Goal: Task Accomplishment & Management: Complete application form

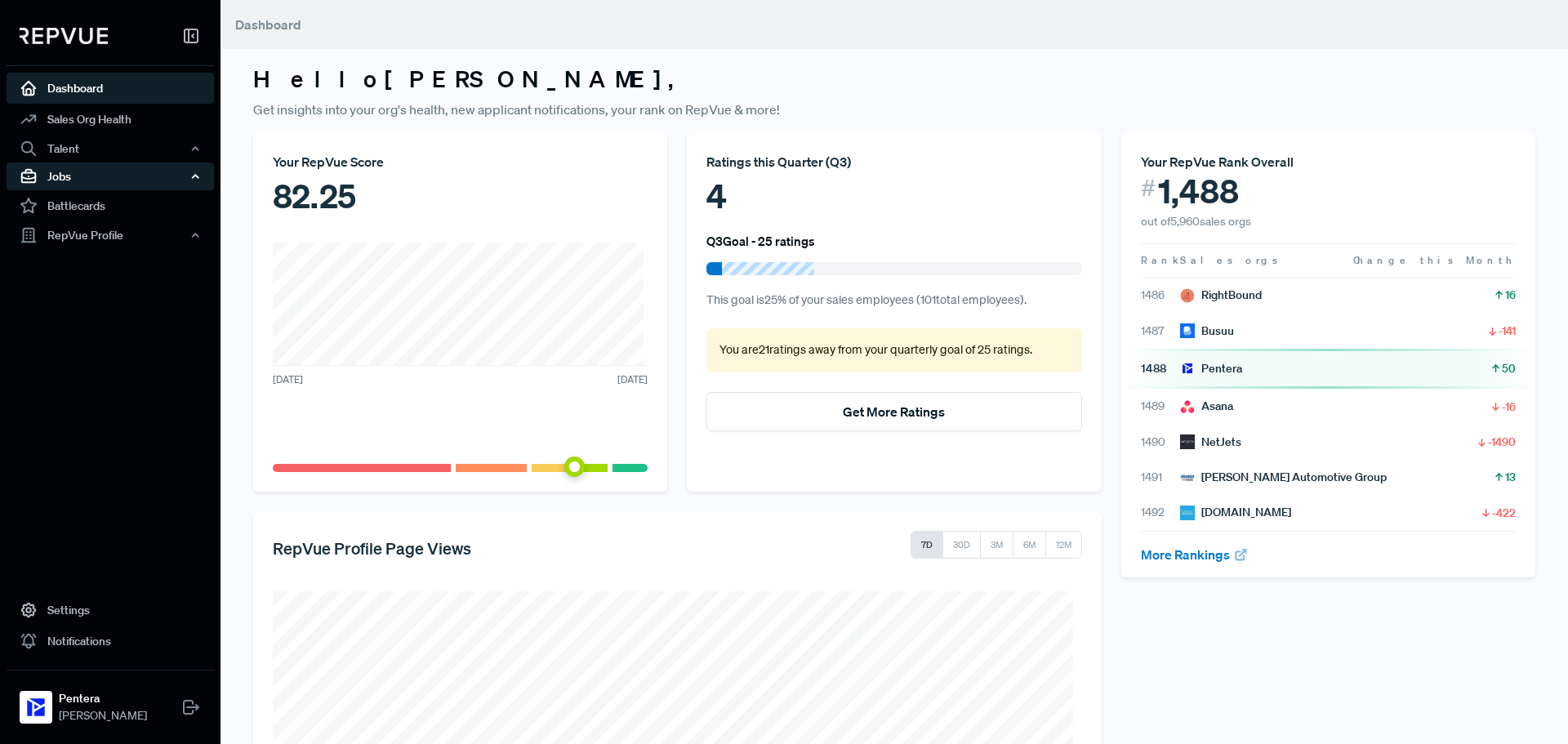
click at [101, 173] on div "Jobs" at bounding box center [110, 176] width 207 height 28
click at [78, 204] on link "Job Listings" at bounding box center [132, 207] width 207 height 26
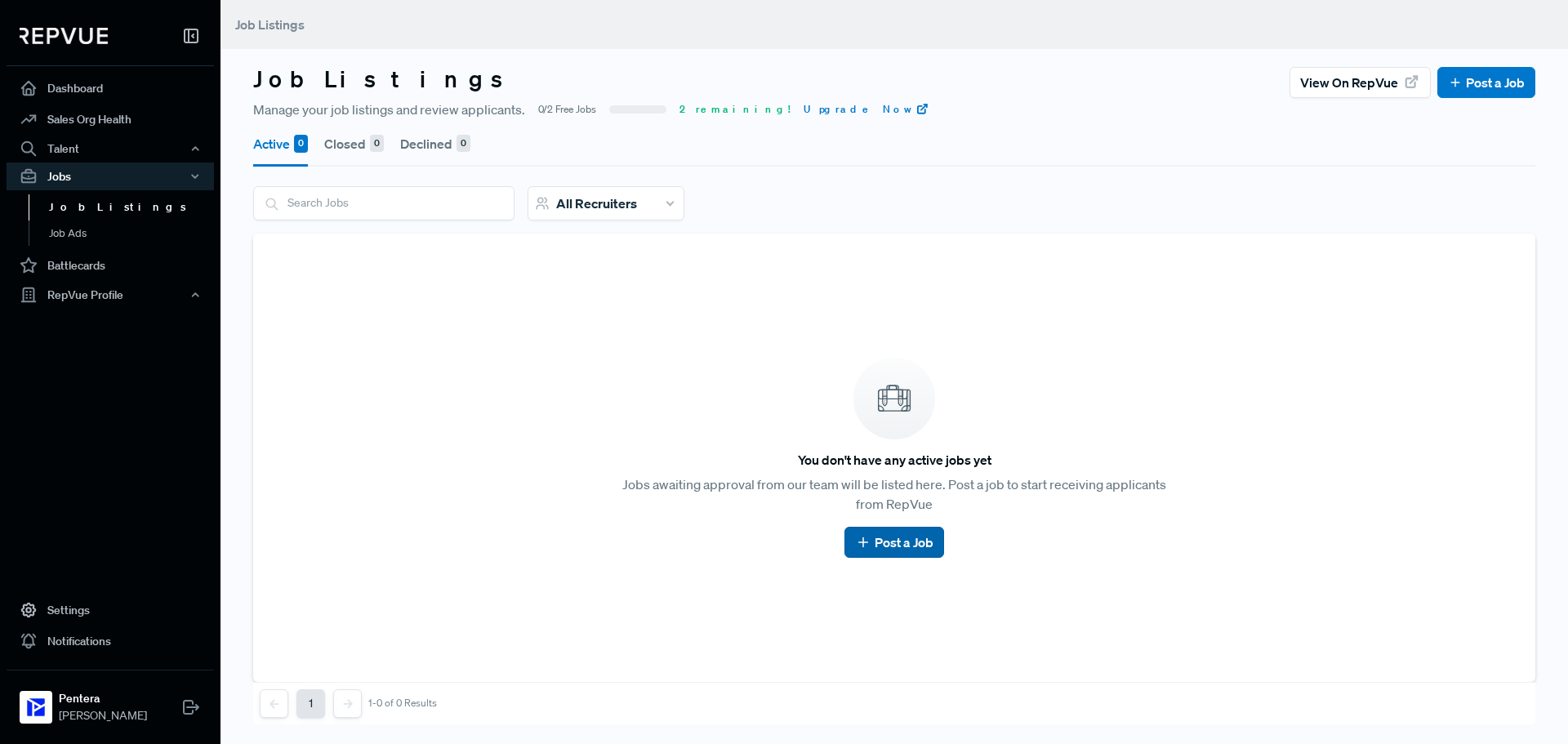
click at [902, 541] on link "Post a Job" at bounding box center [893, 542] width 77 height 19
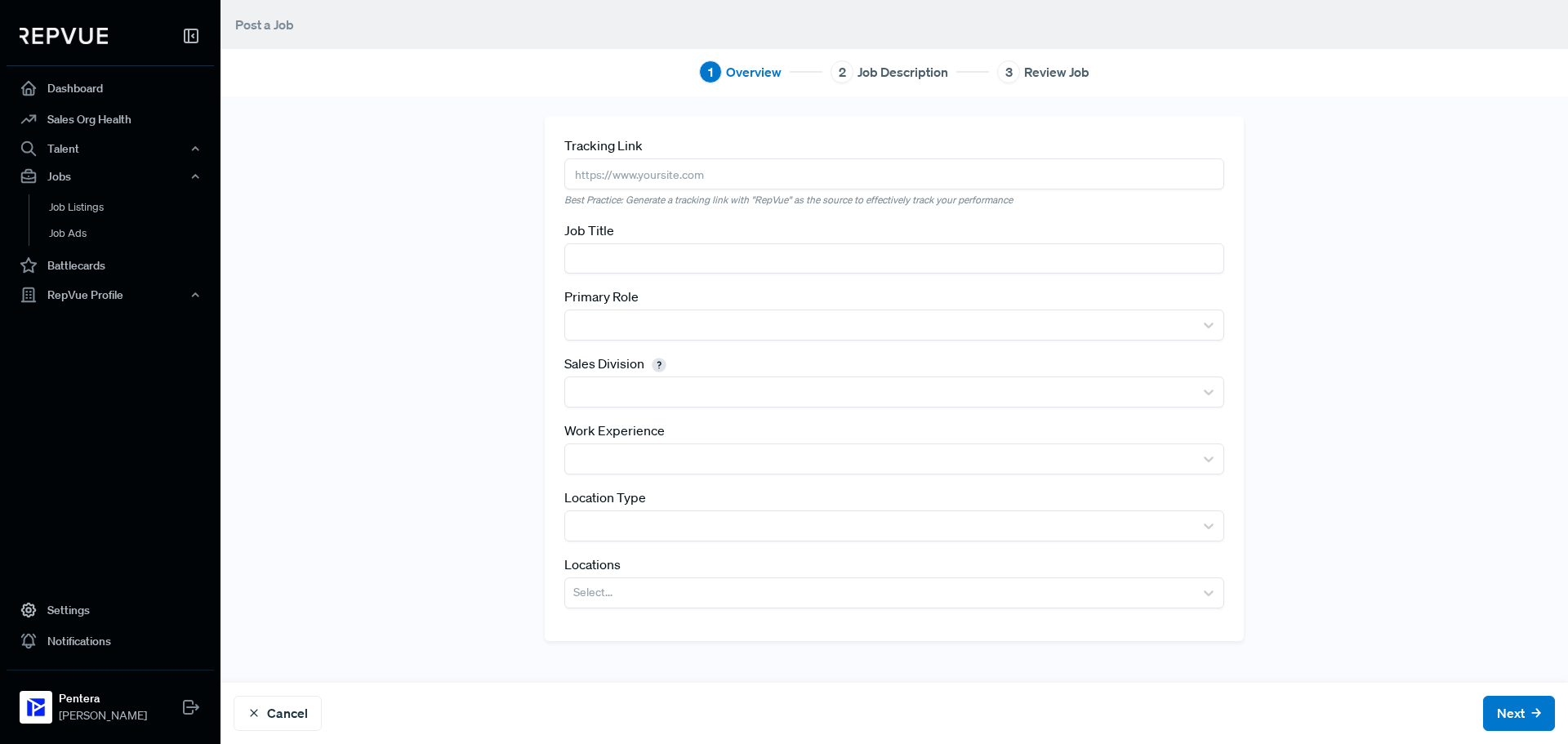
click at [635, 266] on input "text" at bounding box center [894, 258] width 660 height 30
click at [629, 254] on input "text" at bounding box center [894, 258] width 660 height 30
paste input "Senior Sales Development Representative - [GEOGRAPHIC_DATA]"
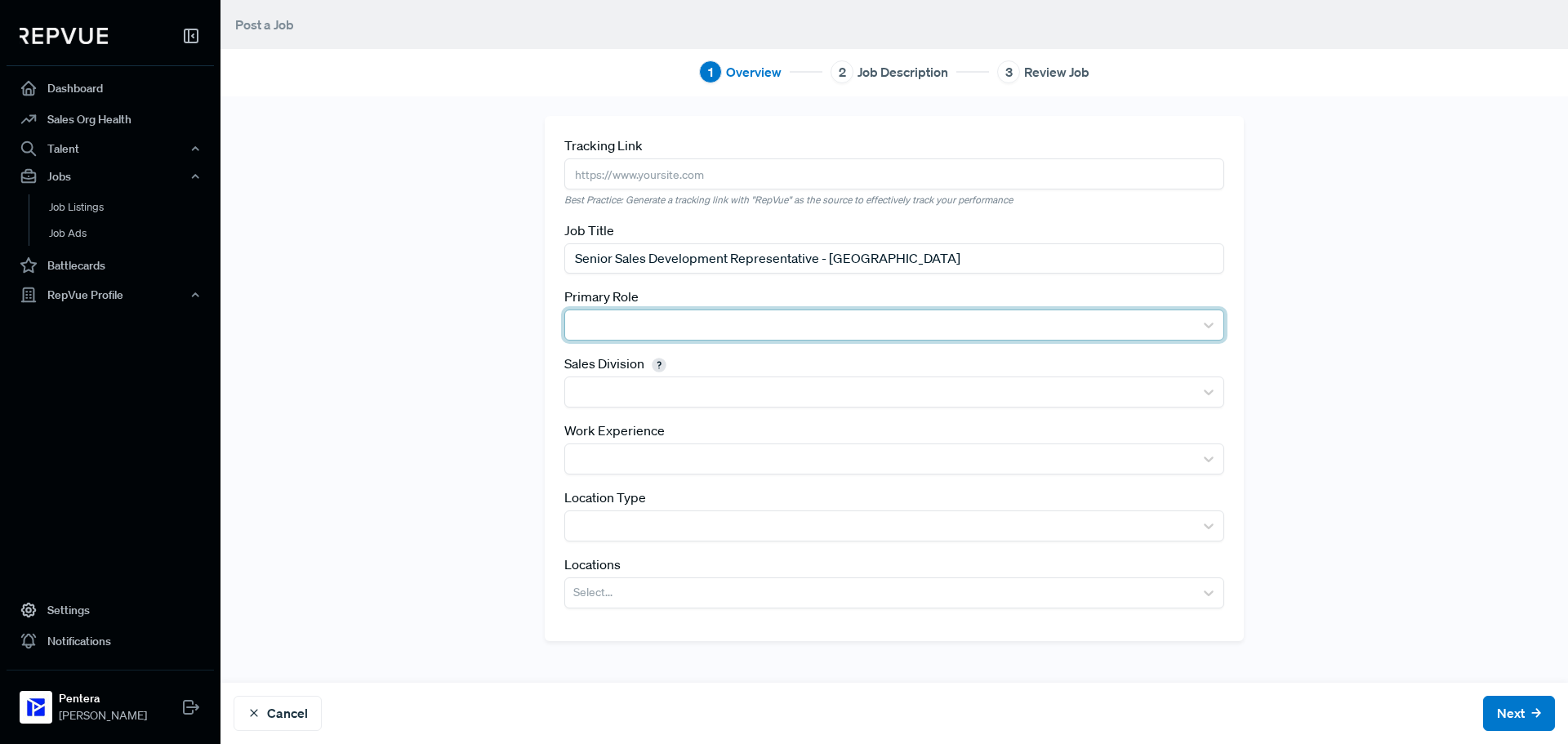
type input "Senior Sales Development Representative - [GEOGRAPHIC_DATA]"
click at [592, 318] on div at bounding box center [879, 325] width 612 height 23
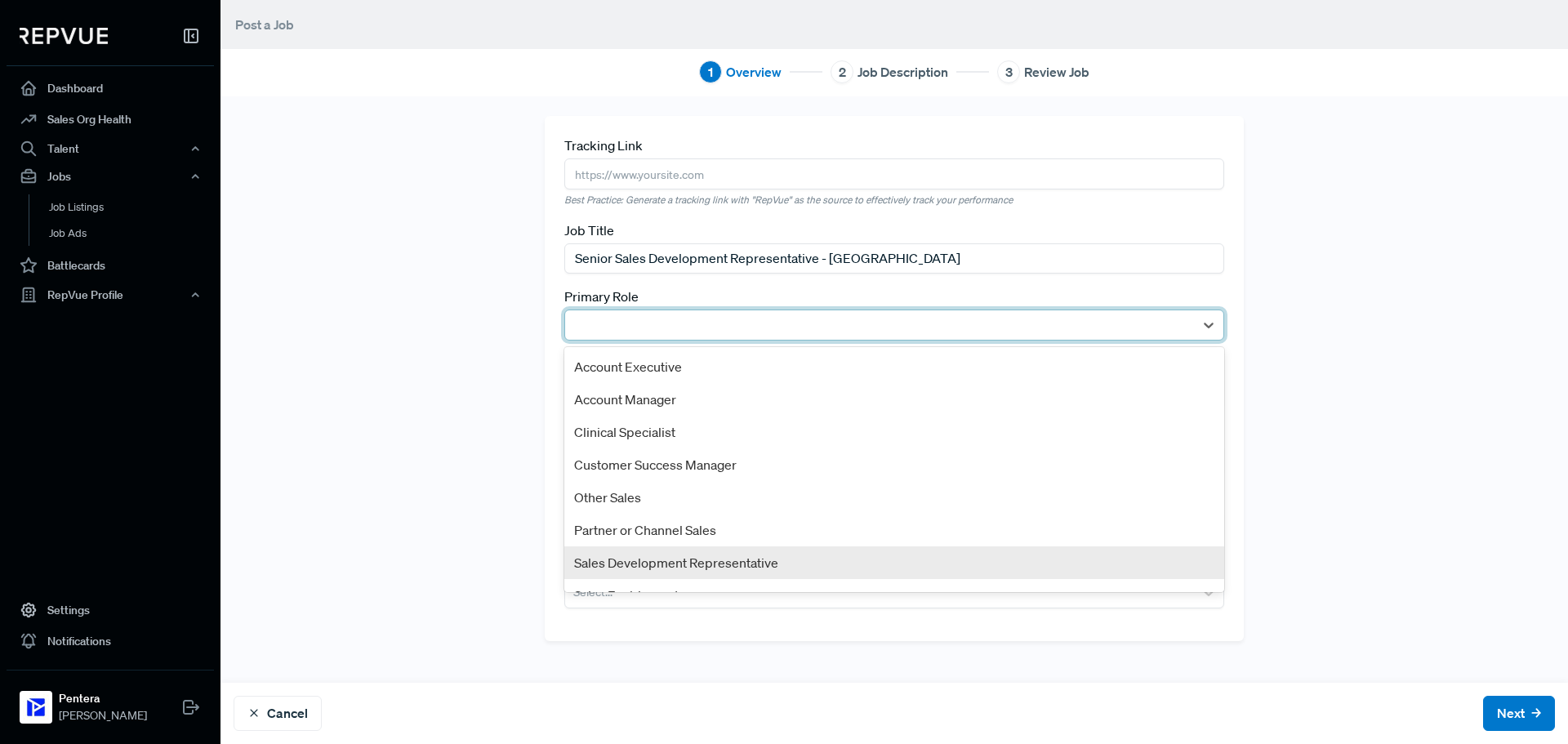
click at [754, 560] on div "Sales Development Representative" at bounding box center [894, 562] width 660 height 32
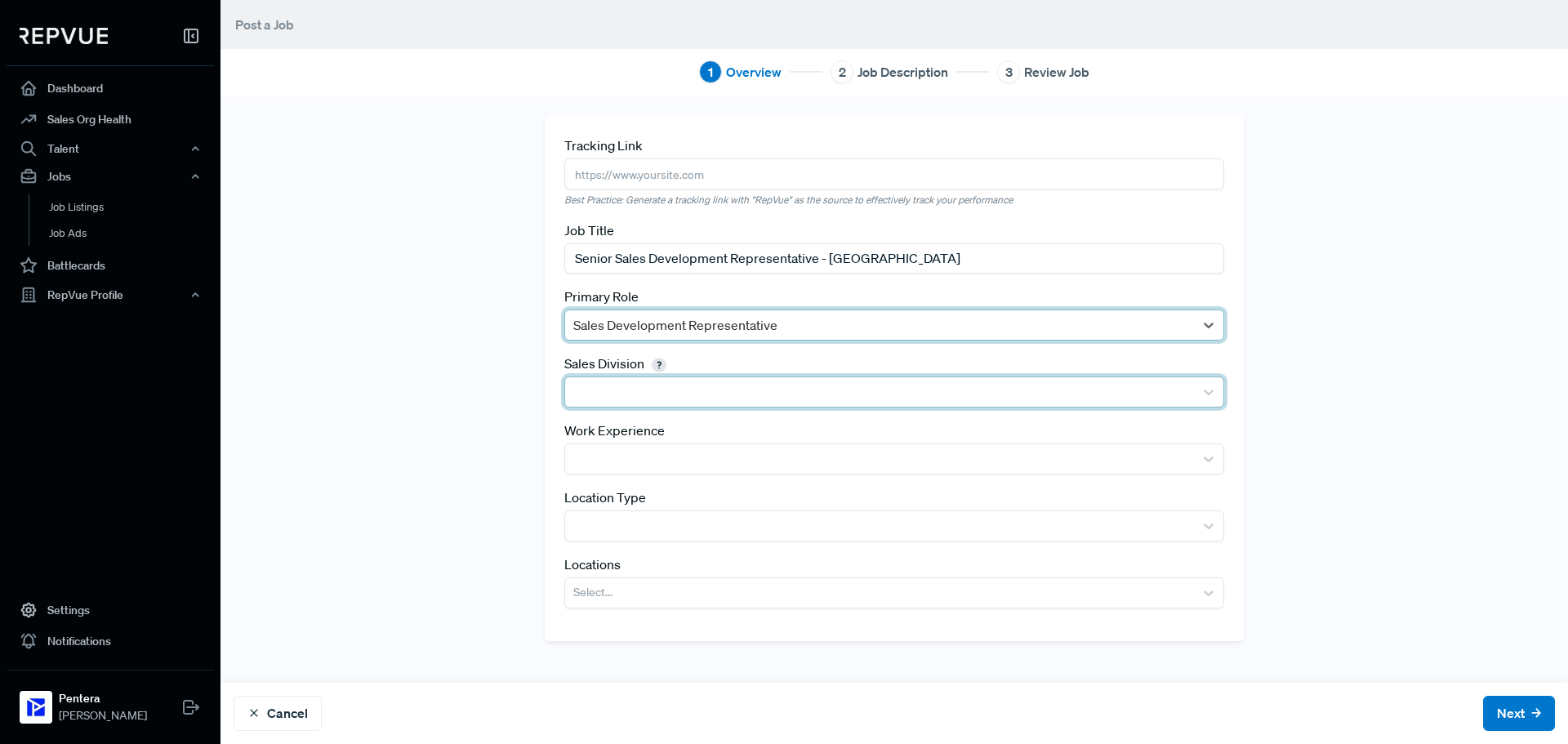
click at [631, 385] on div at bounding box center [879, 392] width 612 height 23
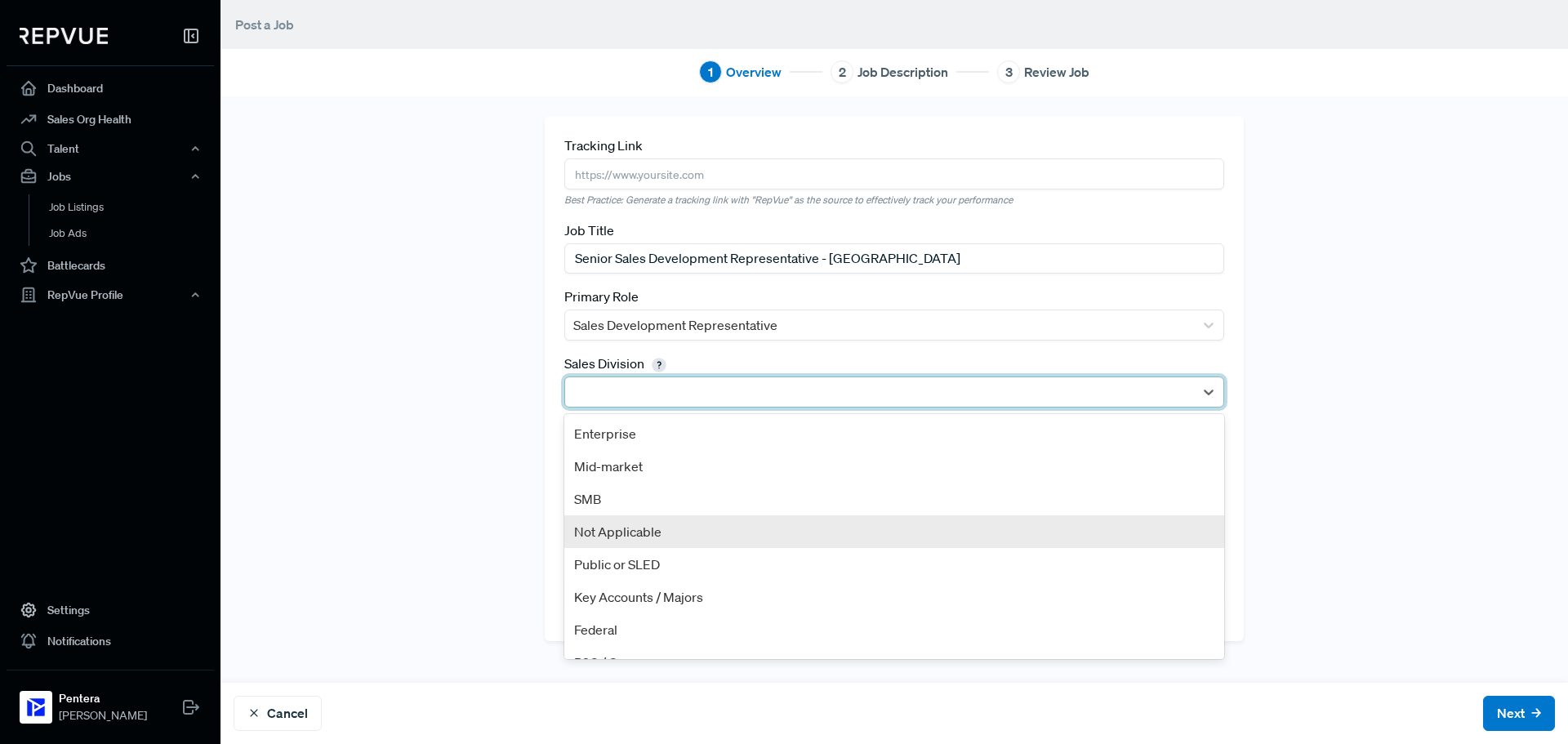
click at [564, 527] on div "Not Applicable" at bounding box center [894, 531] width 660 height 32
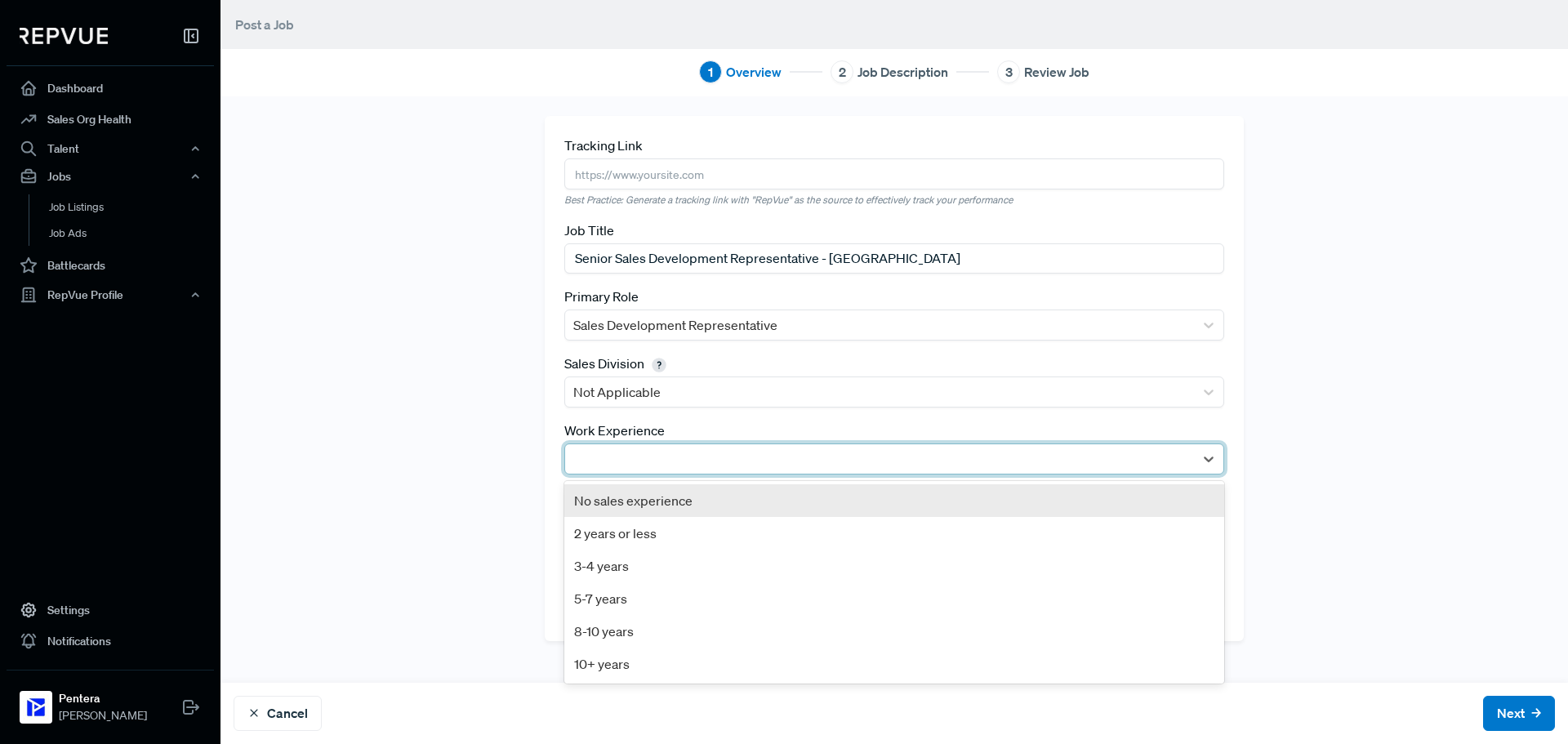
click at [590, 473] on div at bounding box center [879, 458] width 628 height 29
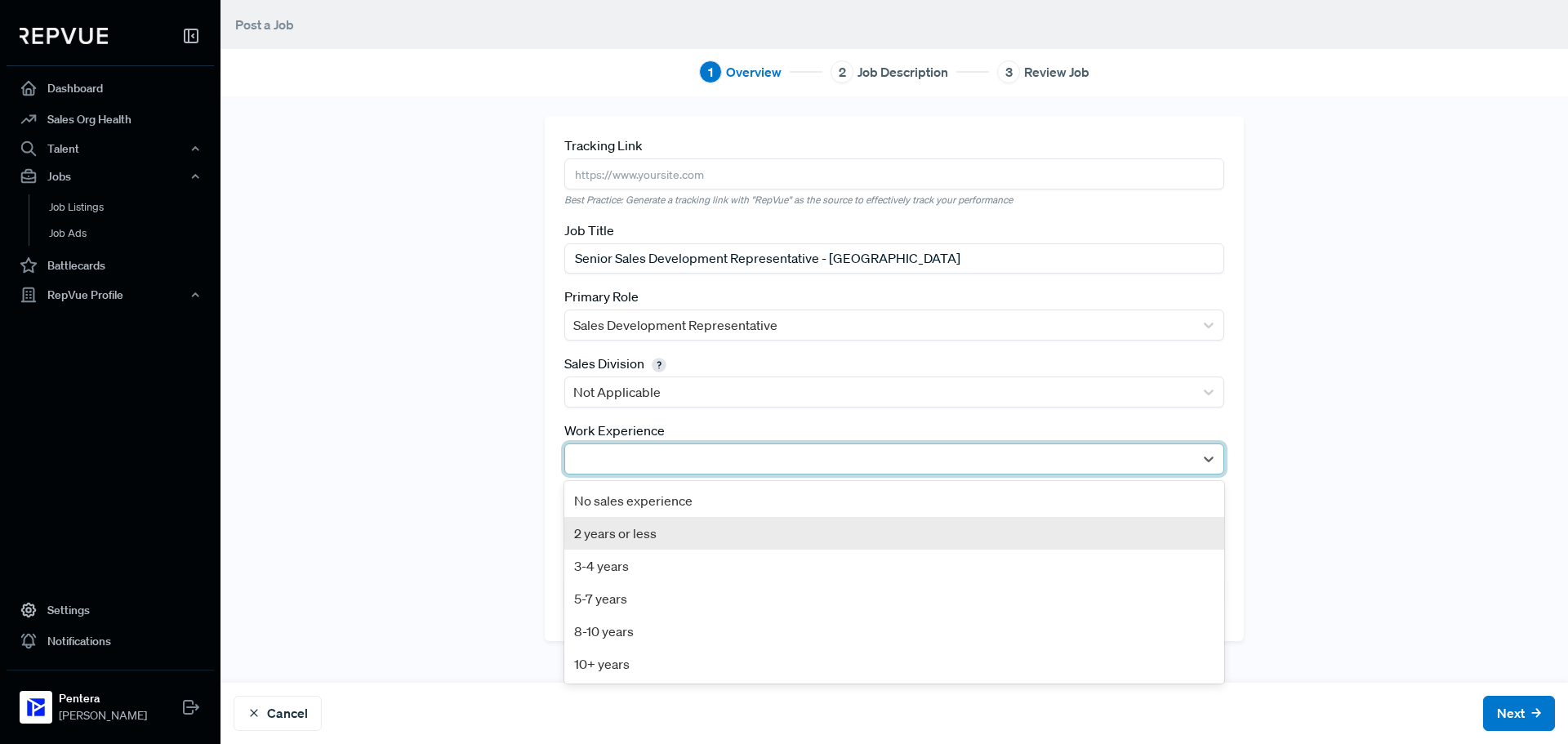
click at [437, 492] on div "Tracking Link Best Practice: Generate a tracking link with "RepVue" as the sour…" at bounding box center [894, 389] width 1078 height 547
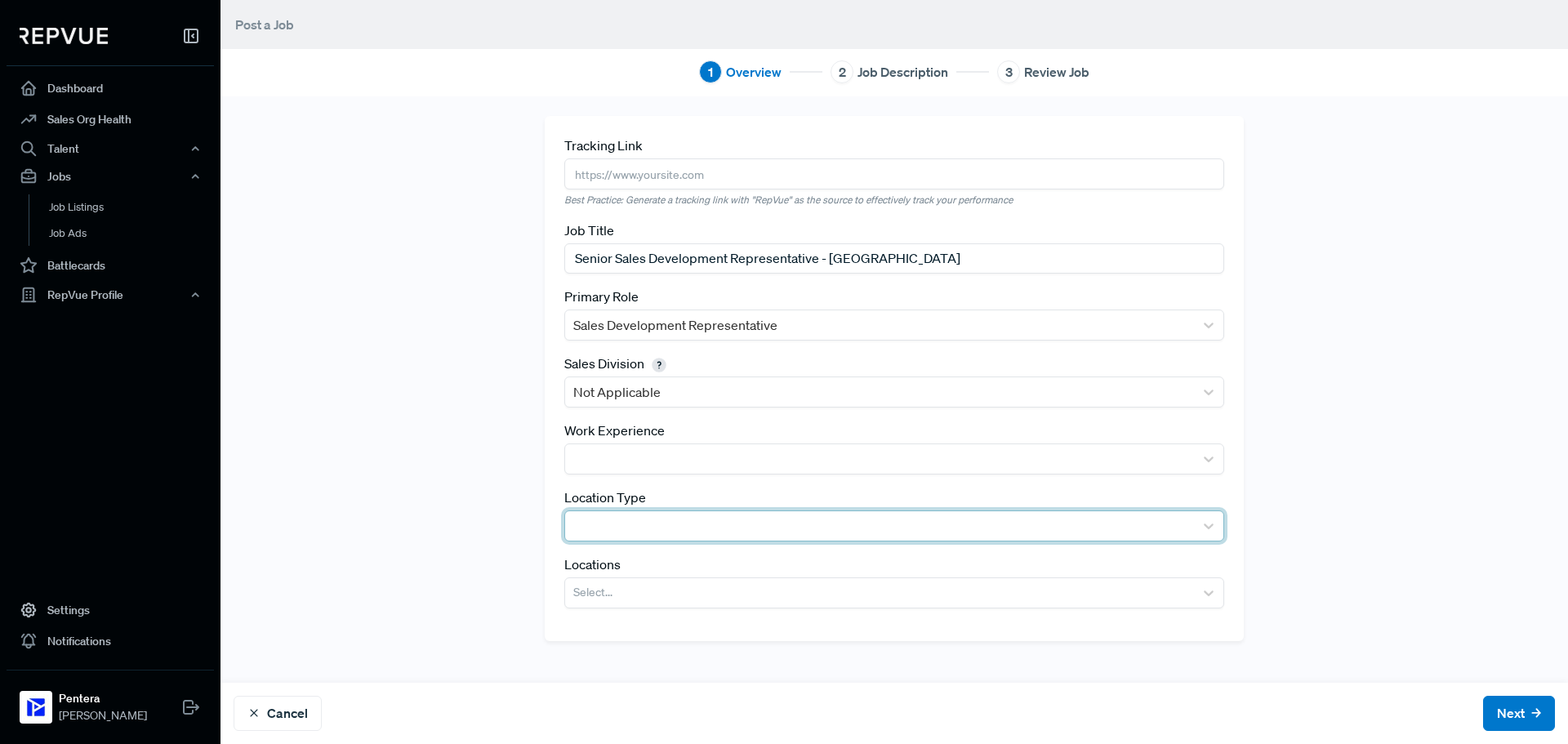
click at [569, 511] on div at bounding box center [879, 525] width 628 height 29
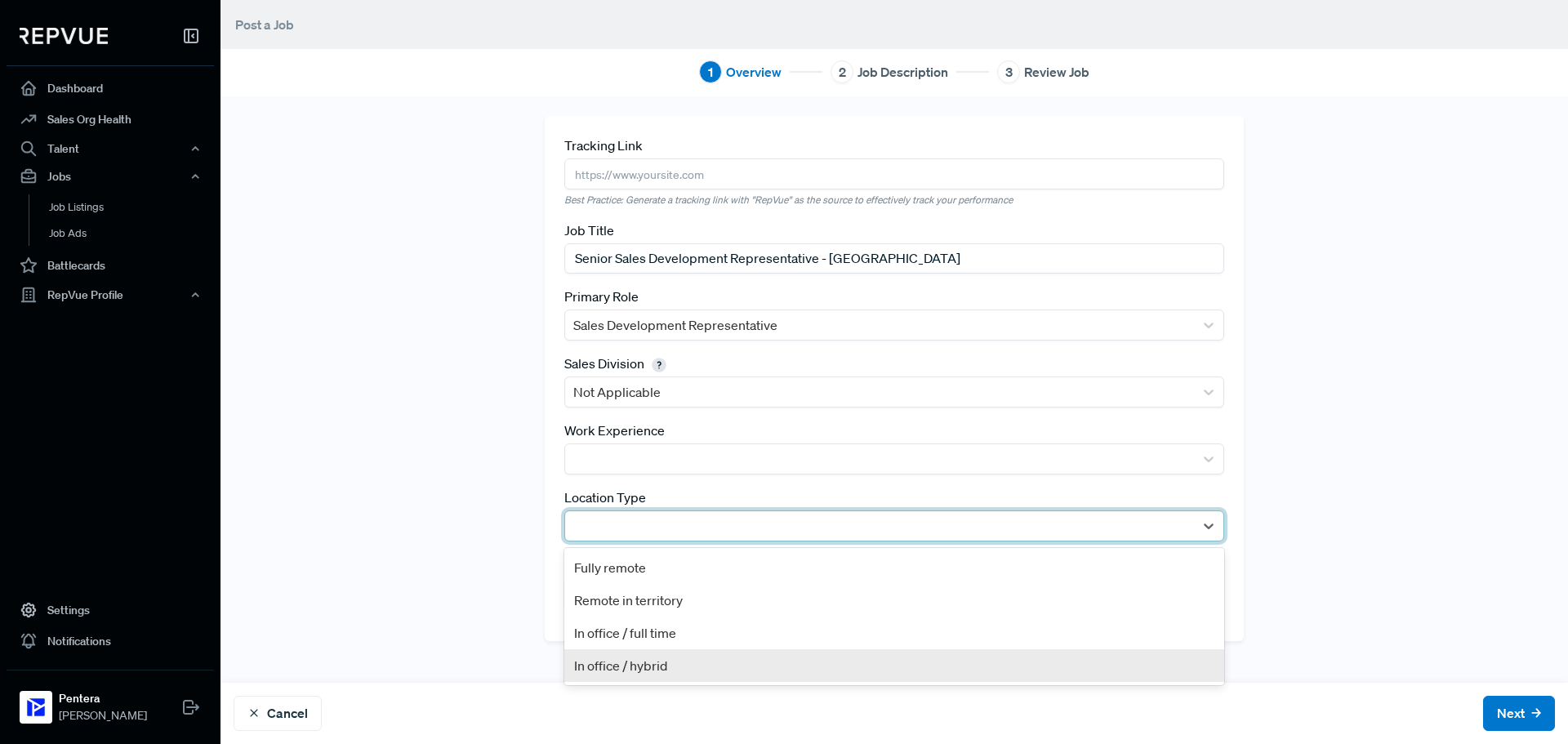
click at [648, 672] on div "In office / hybrid" at bounding box center [894, 665] width 660 height 32
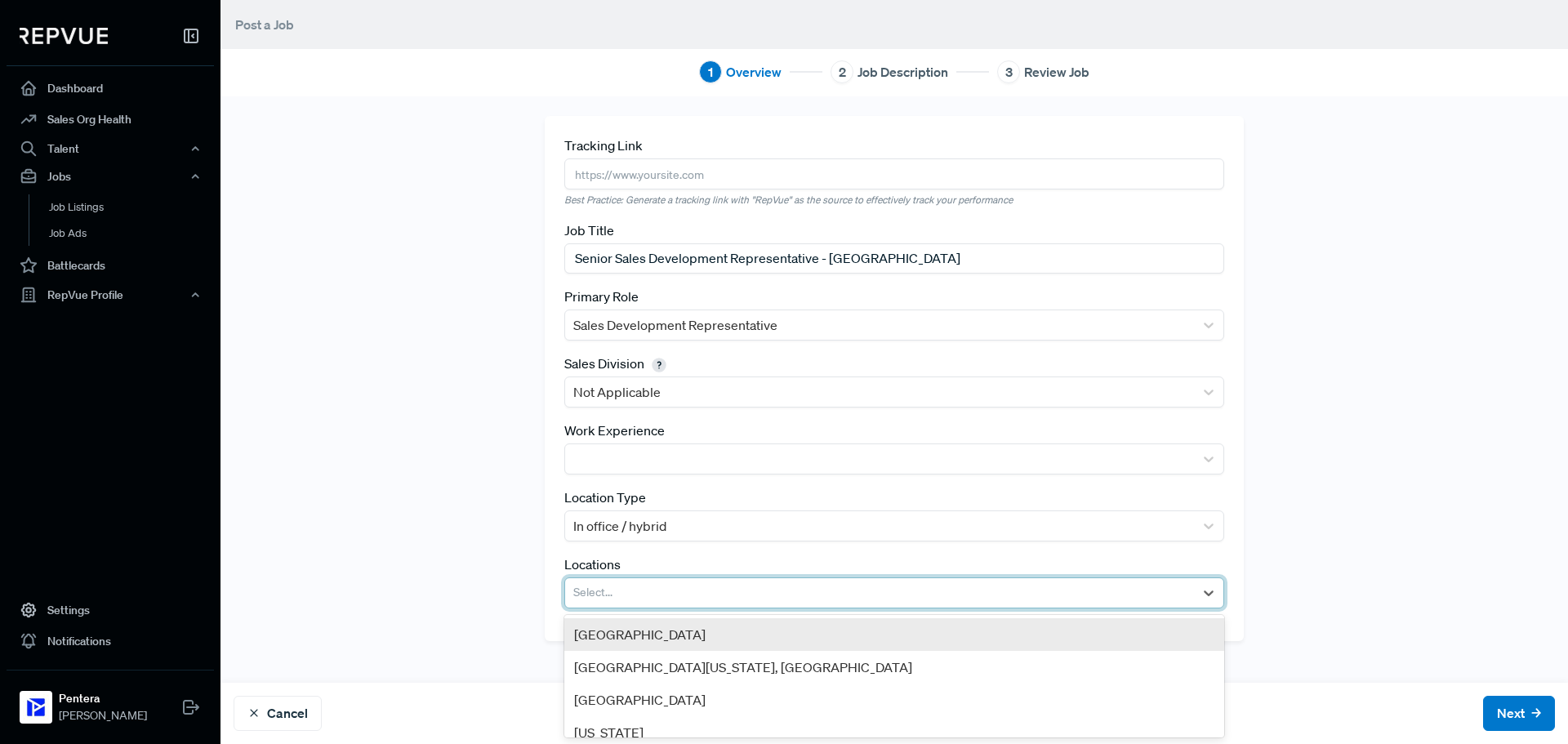
click at [653, 595] on div at bounding box center [879, 593] width 612 height 23
type input "Golden"
click at [646, 626] on div "Golden, [GEOGRAPHIC_DATA]" at bounding box center [894, 633] width 660 height 32
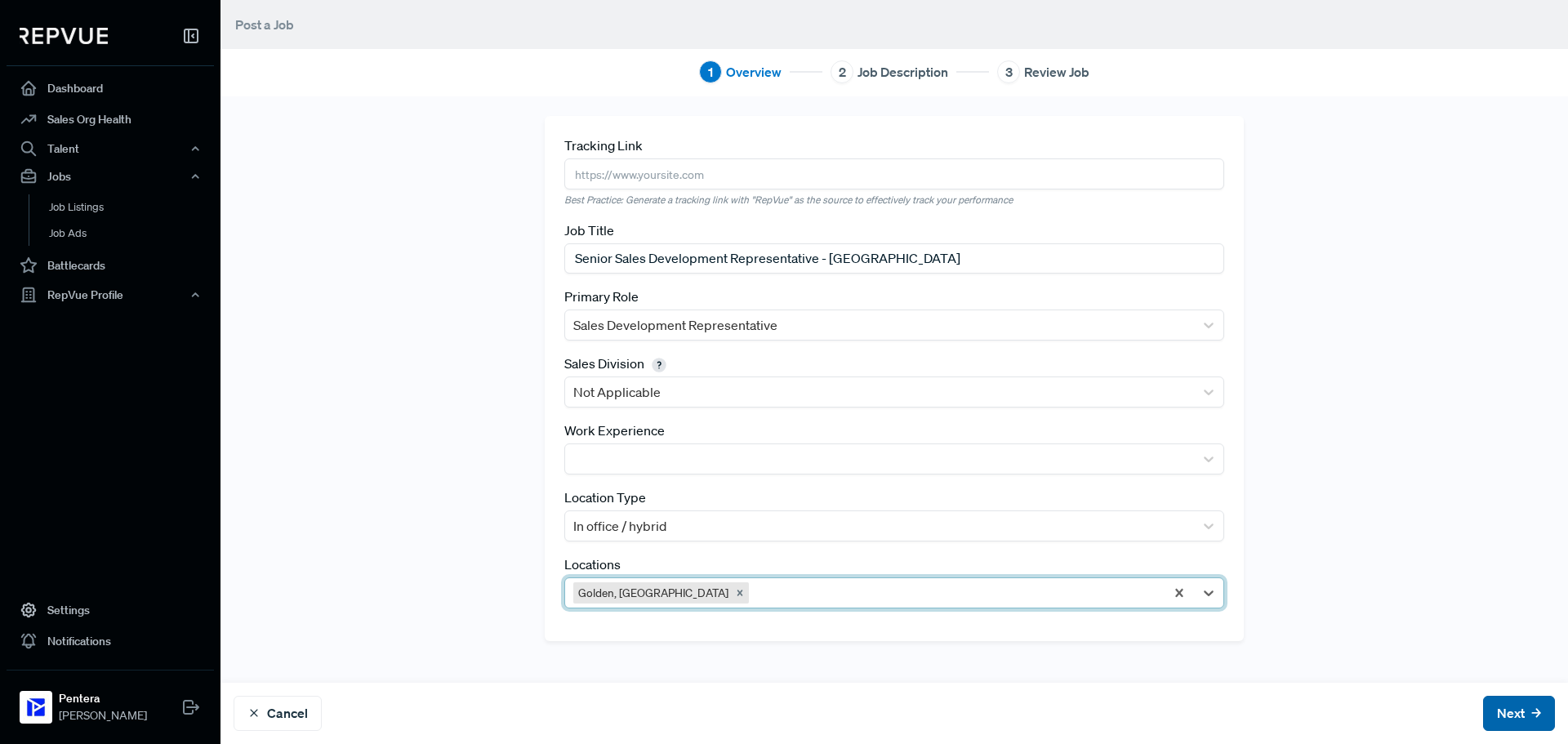
click at [1531, 709] on icon at bounding box center [1536, 712] width 10 height 10
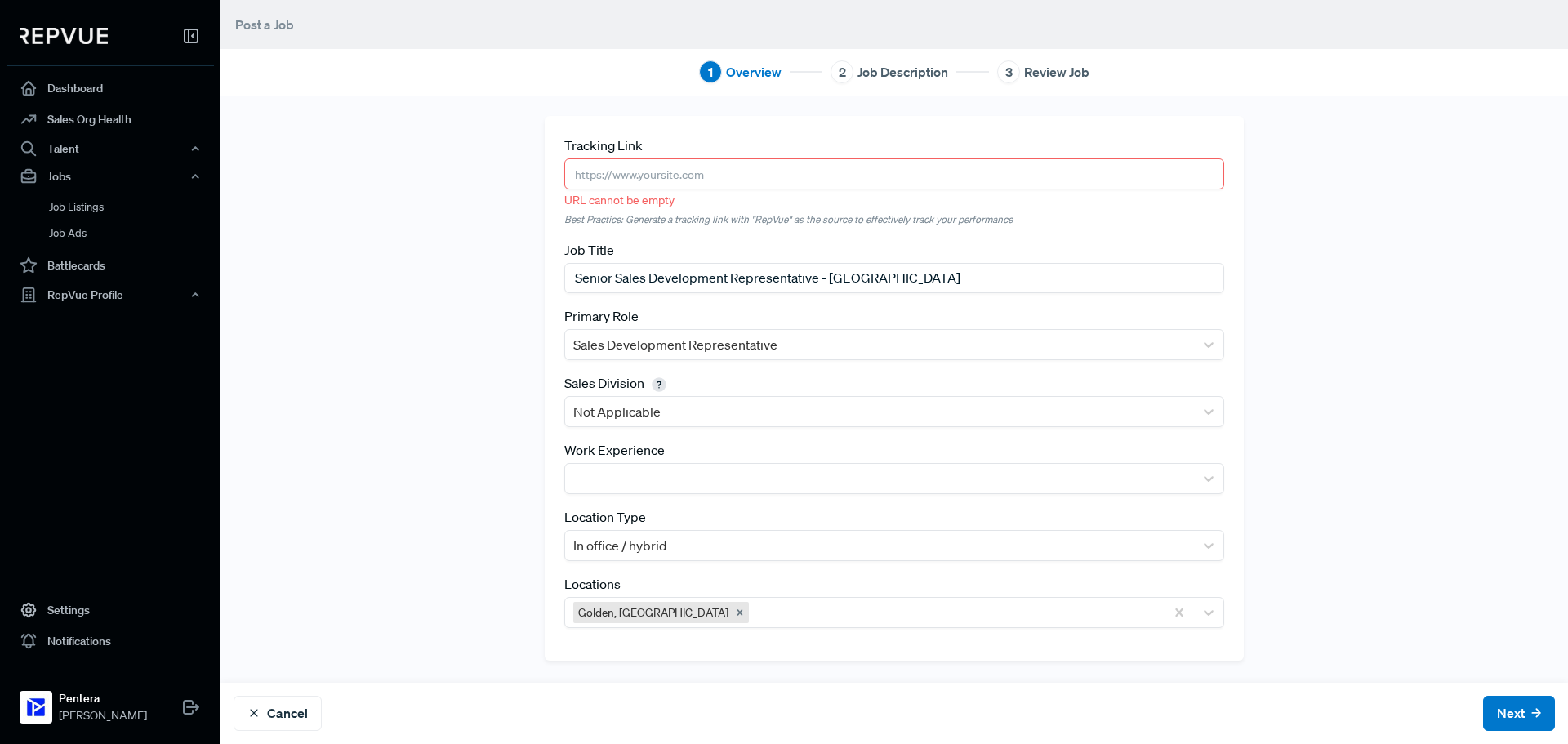
click at [645, 173] on input "text" at bounding box center [894, 174] width 660 height 30
